Goal: Transaction & Acquisition: Purchase product/service

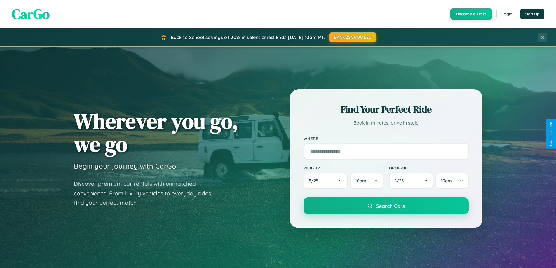
scroll to position [17, 0]
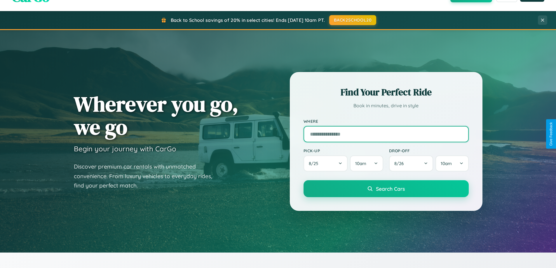
click at [386, 134] on input "text" at bounding box center [385, 134] width 165 height 16
type input "**********"
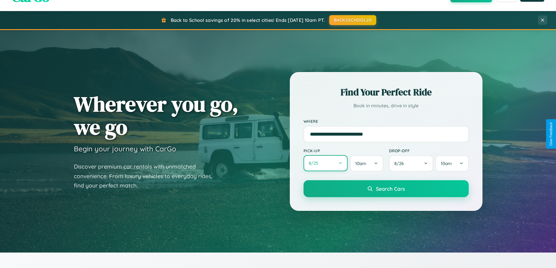
click at [325, 164] on button "8 / 25" at bounding box center [325, 163] width 44 height 16
select select "*"
select select "****"
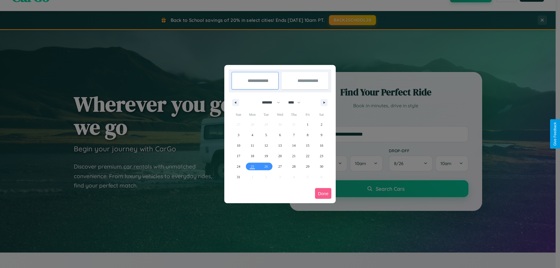
drag, startPoint x: 268, startPoint y: 102, endPoint x: 280, endPoint y: 117, distance: 18.7
click at [268, 102] on select "******* ******** ***** ***** *** **** **** ****** ********* ******* ******** **…" at bounding box center [270, 103] width 25 height 10
select select "*"
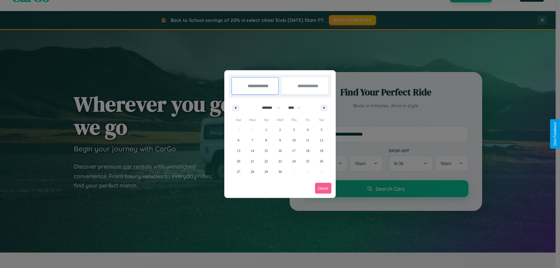
drag, startPoint x: 297, startPoint y: 108, endPoint x: 280, endPoint y: 117, distance: 19.3
click at [297, 108] on select "**** **** **** **** **** **** **** **** **** **** **** **** **** **** **** ****…" at bounding box center [294, 108] width 18 height 10
select select "****"
click at [294, 130] on span "2" at bounding box center [294, 130] width 2 height 11
type input "**********"
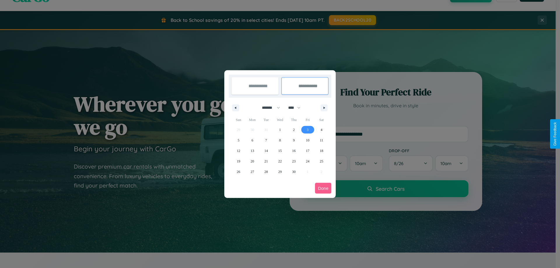
click at [307, 130] on span "3" at bounding box center [308, 130] width 2 height 11
type input "**********"
click at [323, 188] on button "Done" at bounding box center [323, 188] width 16 height 11
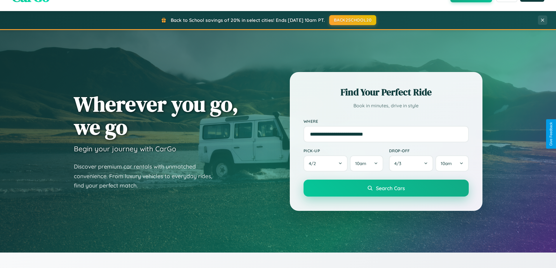
click at [386, 188] on span "Search Cars" at bounding box center [390, 188] width 29 height 6
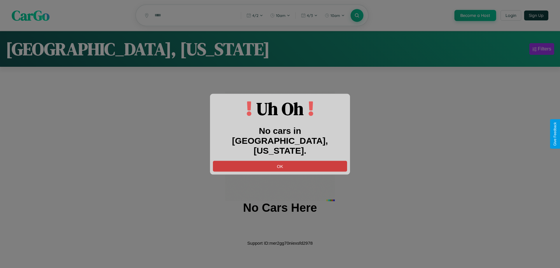
click at [280, 161] on button "OK" at bounding box center [280, 166] width 134 height 11
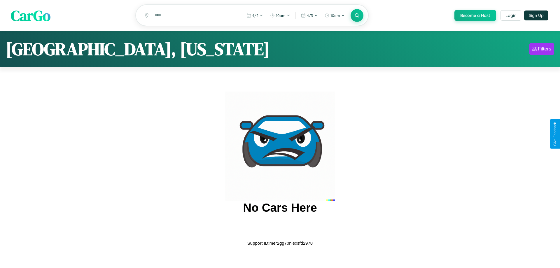
click at [31, 16] on span "CarGo" at bounding box center [31, 15] width 40 height 20
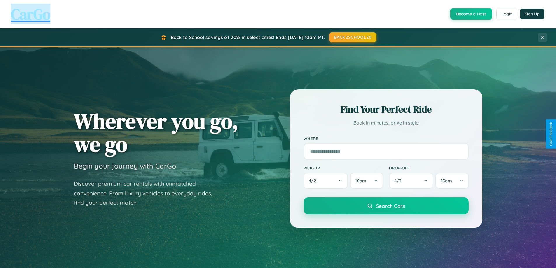
scroll to position [401, 0]
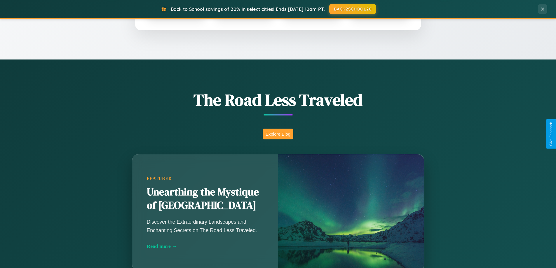
click at [278, 134] on button "Explore Blog" at bounding box center [278, 134] width 31 height 11
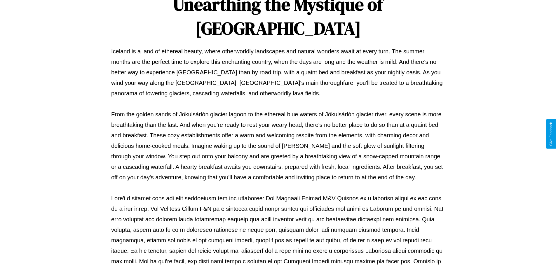
scroll to position [189, 0]
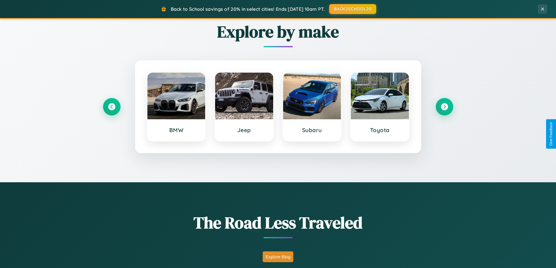
scroll to position [251, 0]
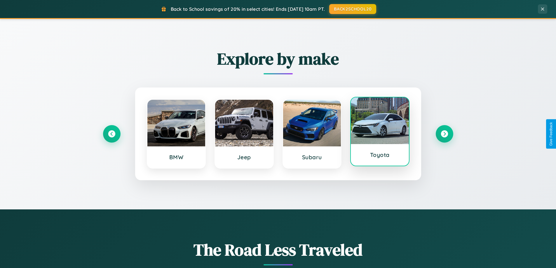
click at [379, 133] on div at bounding box center [380, 120] width 58 height 47
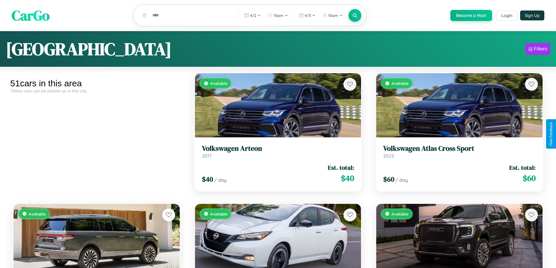
scroll to position [735, 0]
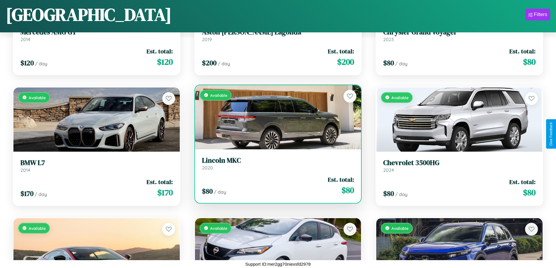
click at [275, 166] on link "Lincoln MKC 2020" at bounding box center [278, 163] width 152 height 14
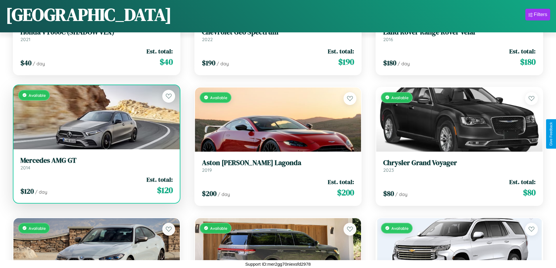
click at [96, 118] on div "Available" at bounding box center [96, 117] width 166 height 64
click at [96, 117] on div "Available" at bounding box center [96, 117] width 166 height 64
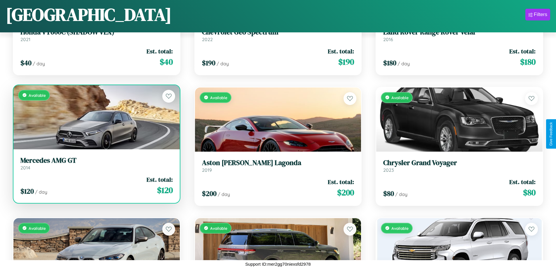
click at [96, 117] on div "Available" at bounding box center [96, 117] width 166 height 64
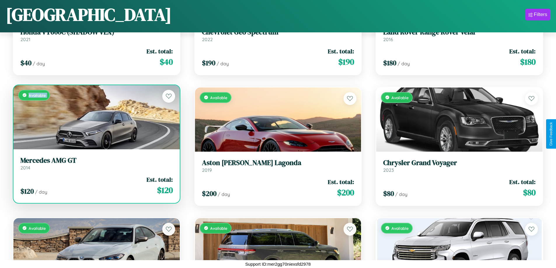
click at [96, 117] on div "Available" at bounding box center [96, 117] width 166 height 64
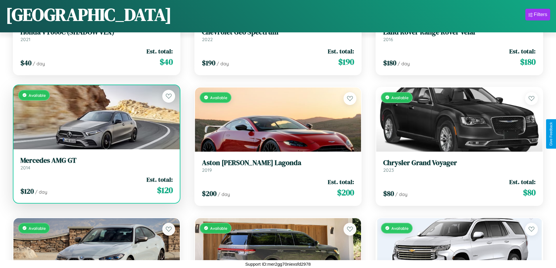
click at [96, 117] on div "Available" at bounding box center [96, 117] width 166 height 64
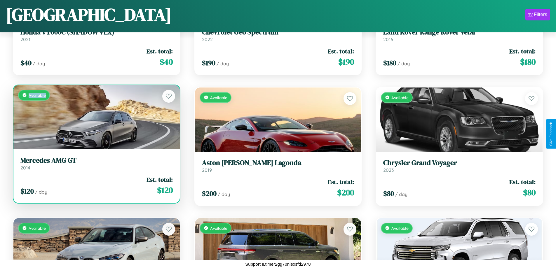
click at [96, 117] on div "Available" at bounding box center [96, 117] width 166 height 64
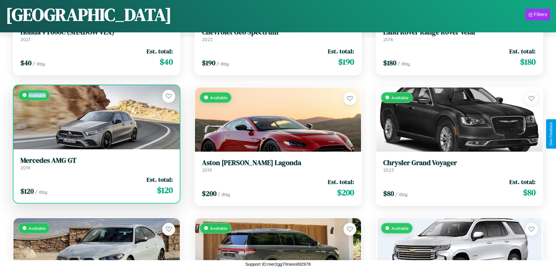
click at [96, 163] on h3 "Mercedes AMG GT" at bounding box center [96, 160] width 152 height 8
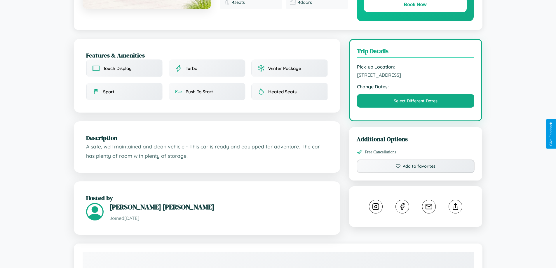
scroll to position [333, 0]
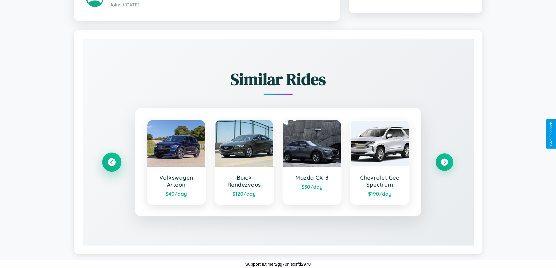
click at [111, 162] on icon at bounding box center [112, 162] width 8 height 8
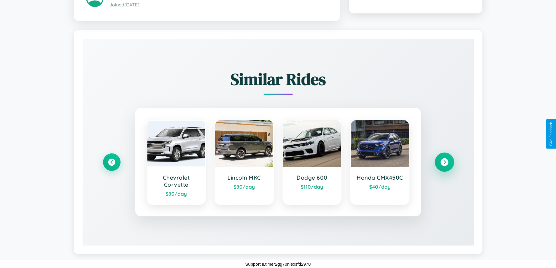
click at [444, 162] on icon at bounding box center [444, 162] width 8 height 8
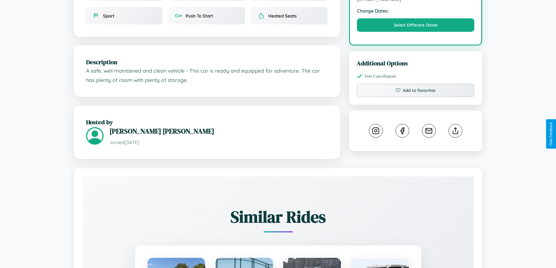
scroll to position [192, 0]
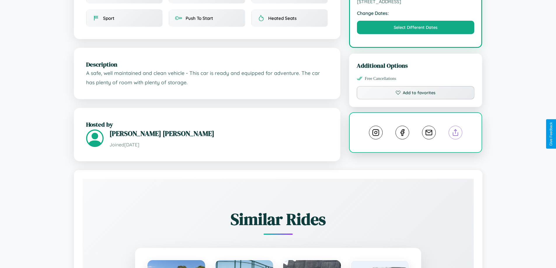
click at [455, 133] on line at bounding box center [455, 132] width 0 height 4
